Goal: Information Seeking & Learning: Learn about a topic

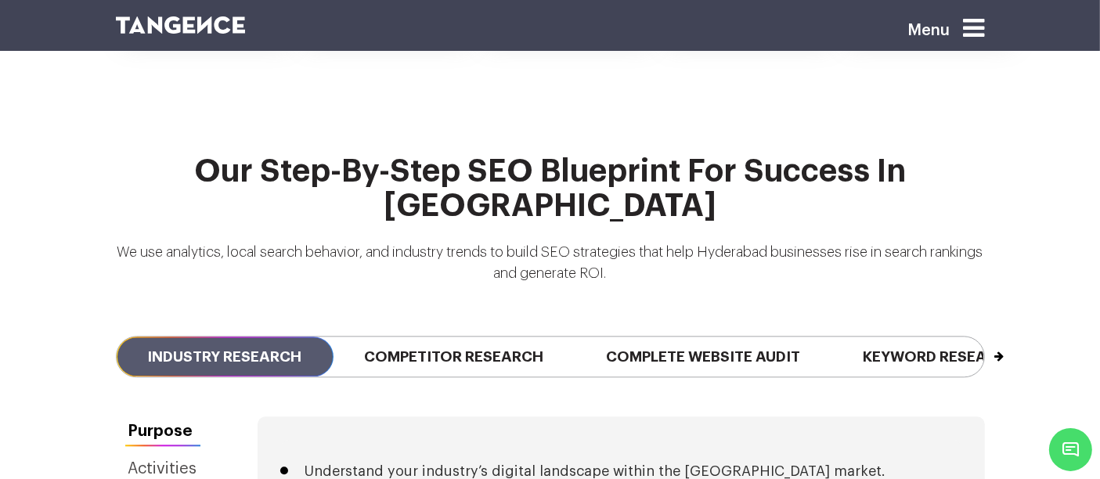
click at [541, 297] on div "Previous Industry Research Competitor Research Complete Website Audit Keyword R…" at bounding box center [550, 357] width 893 height 120
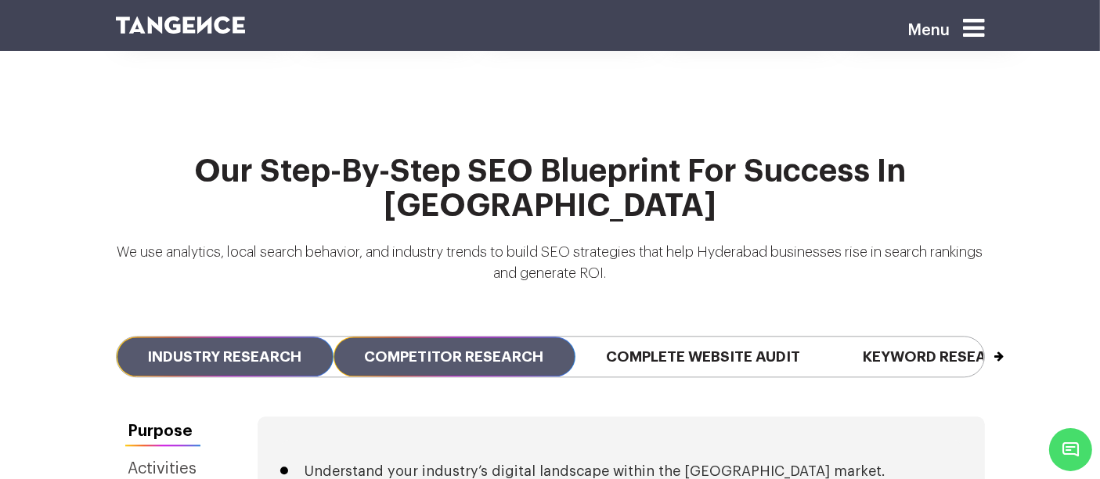
click at [511, 337] on span "Competitor Research" at bounding box center [455, 357] width 242 height 40
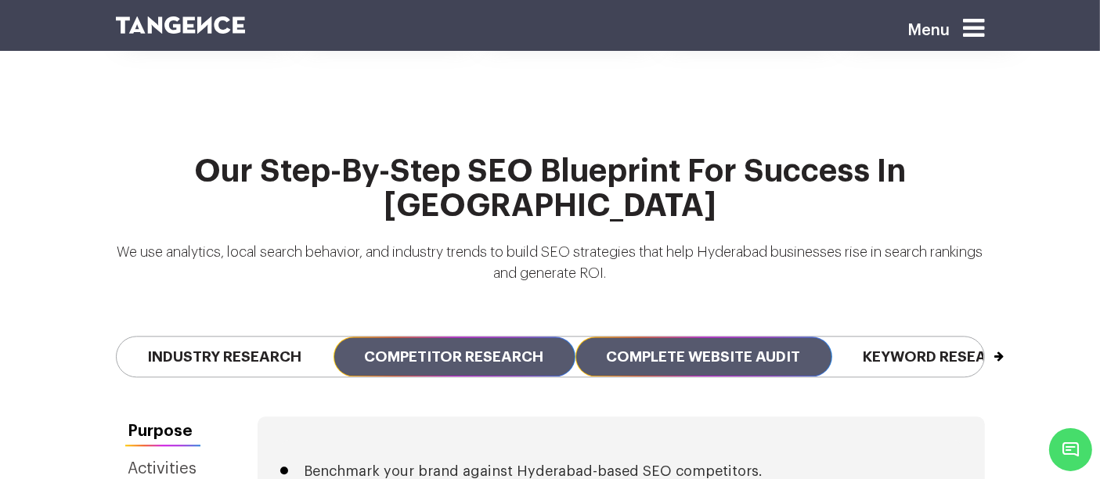
click at [638, 337] on span "Complete Website Audit" at bounding box center [704, 357] width 257 height 40
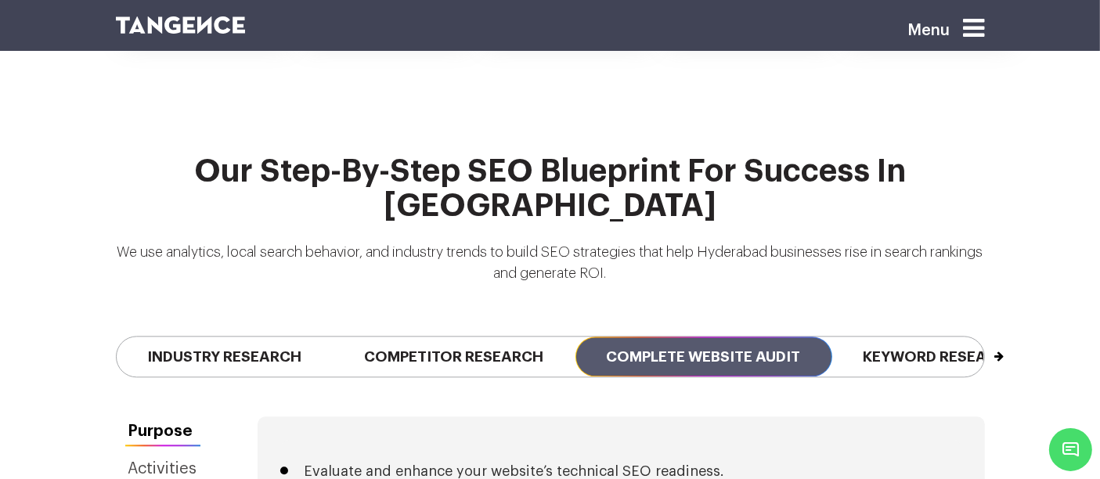
click at [171, 417] on div "Purpose Activities Outcome" at bounding box center [163, 487] width 95 height 141
click at [175, 454] on link "Activities" at bounding box center [163, 469] width 95 height 30
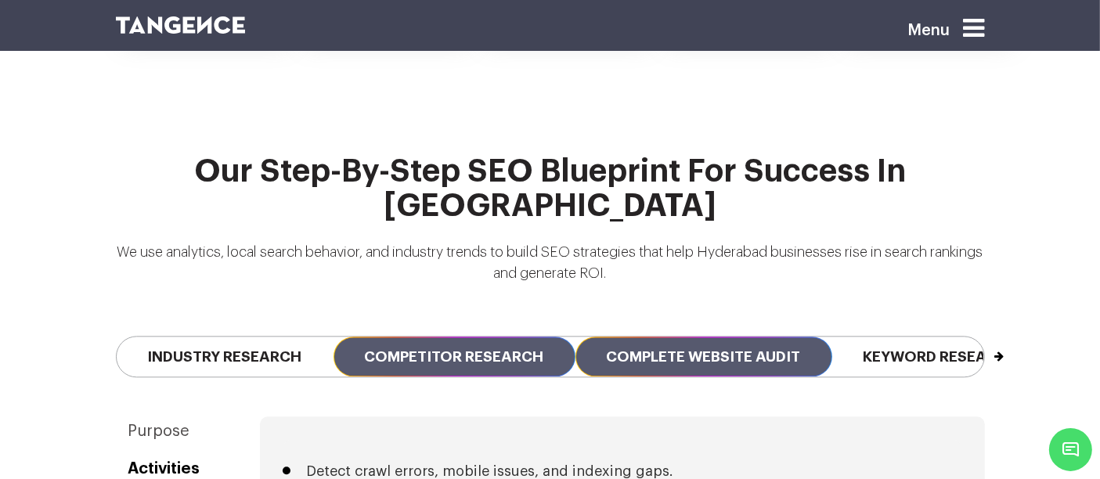
click at [417, 337] on span "Competitor Research" at bounding box center [455, 357] width 242 height 40
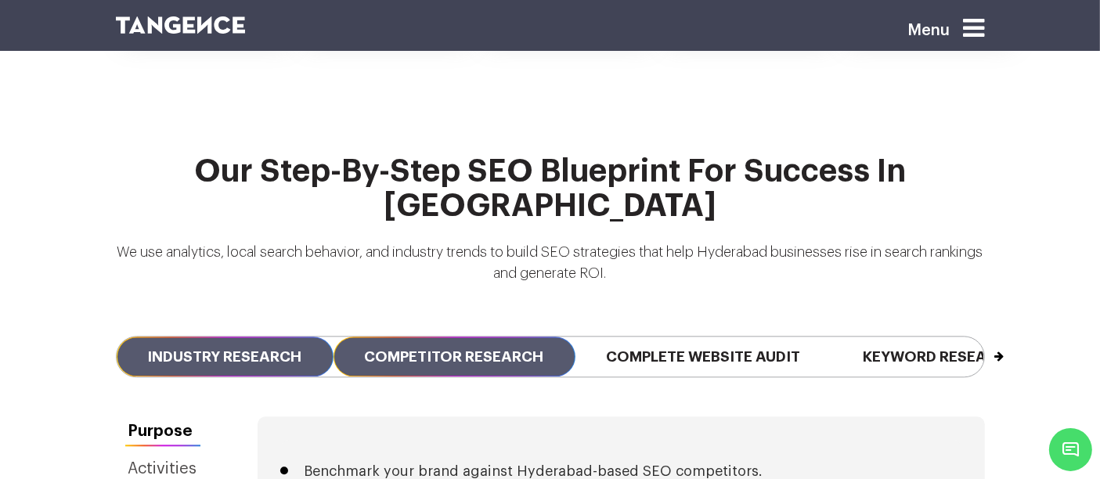
click at [275, 337] on span "Industry Research" at bounding box center [225, 357] width 217 height 40
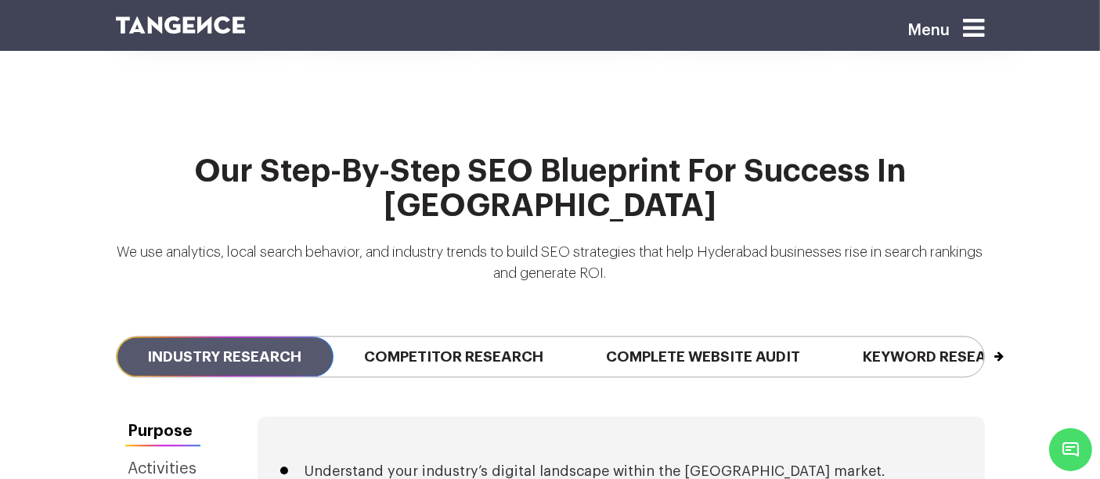
click at [181, 454] on link "Activities" at bounding box center [163, 469] width 95 height 30
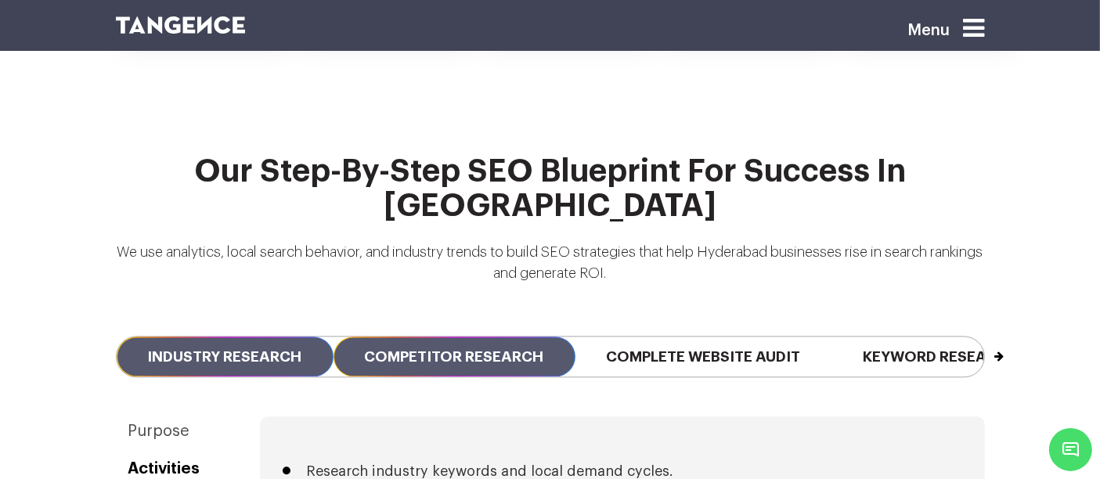
click at [489, 337] on span "Competitor Research" at bounding box center [455, 357] width 242 height 40
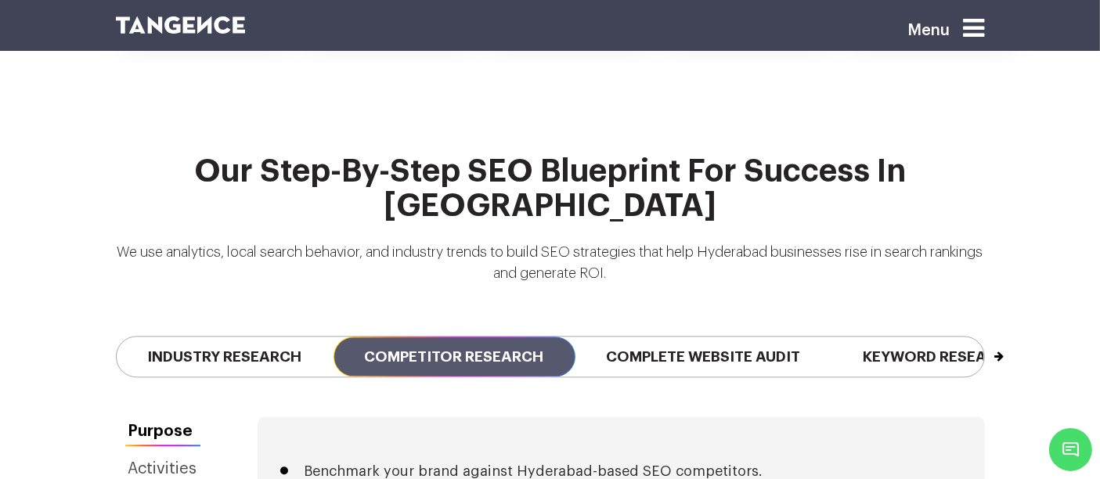
click at [178, 454] on link "Activities" at bounding box center [163, 469] width 95 height 30
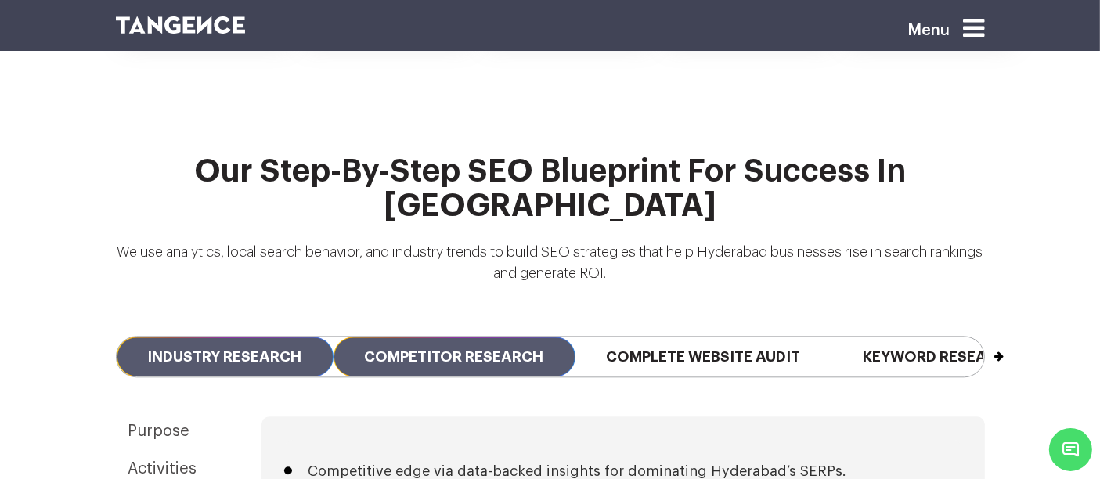
click at [255, 337] on span "Industry Research" at bounding box center [225, 357] width 217 height 40
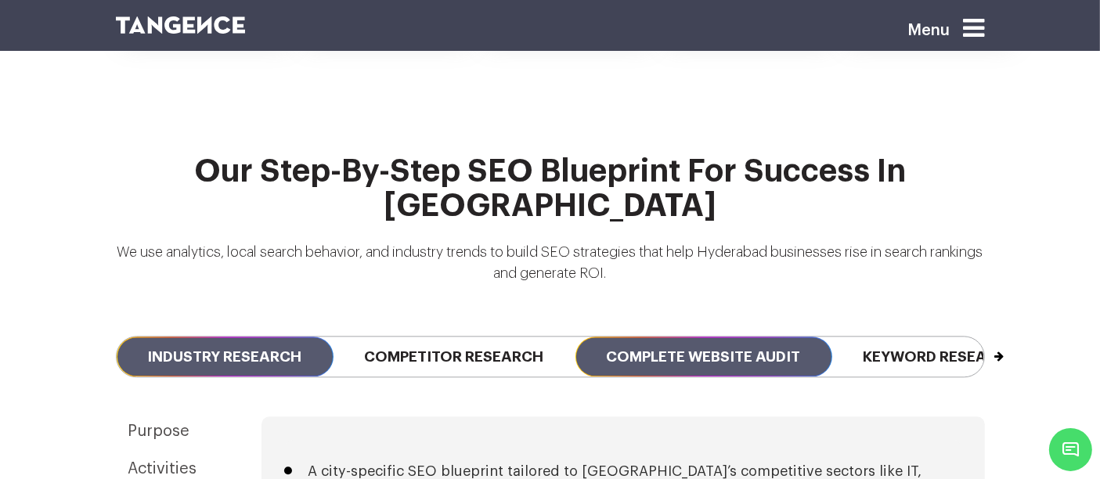
click at [746, 337] on span "Complete Website Audit" at bounding box center [704, 357] width 257 height 40
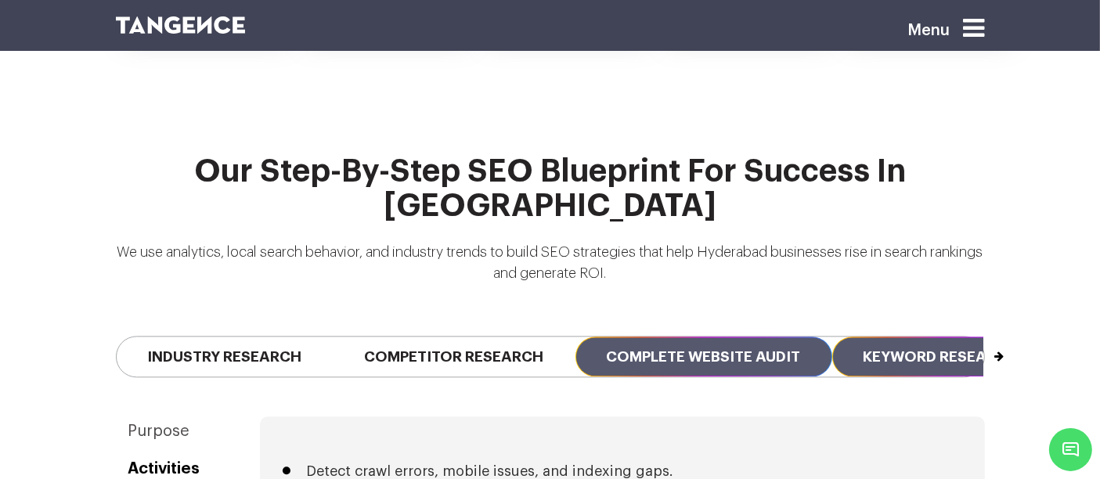
click at [891, 337] on span "Keyword Research" at bounding box center [942, 357] width 218 height 40
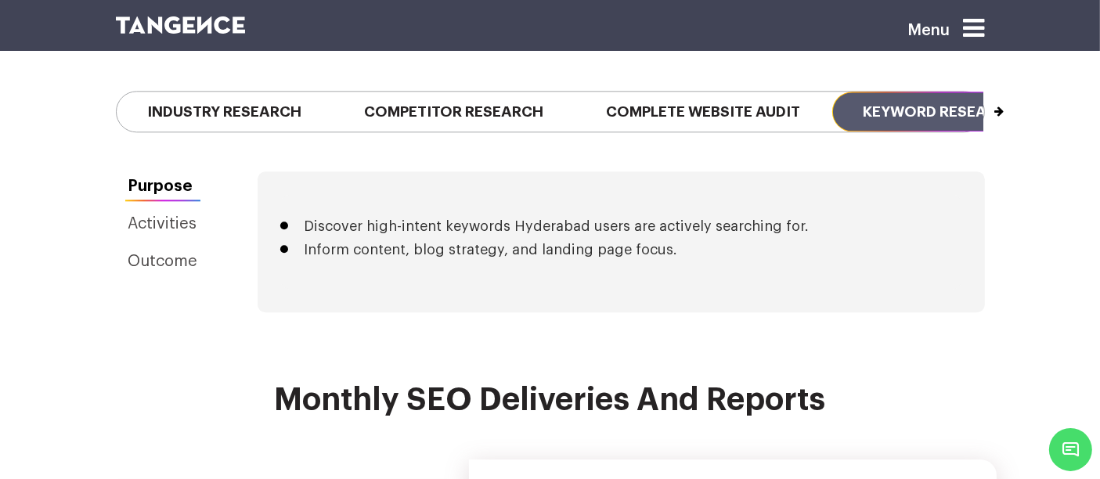
scroll to position [3863, 0]
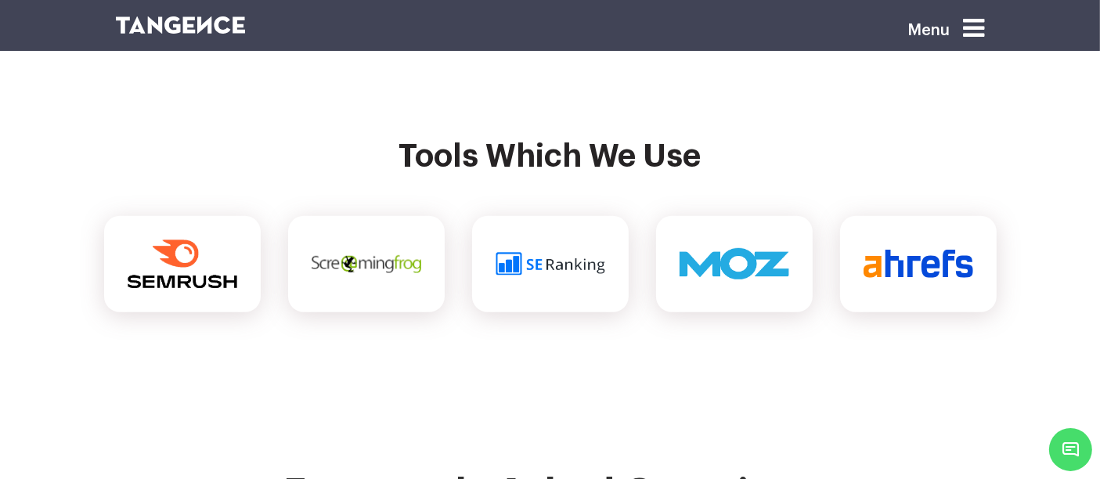
scroll to position [6830, 0]
